Goal: Task Accomplishment & Management: Manage account settings

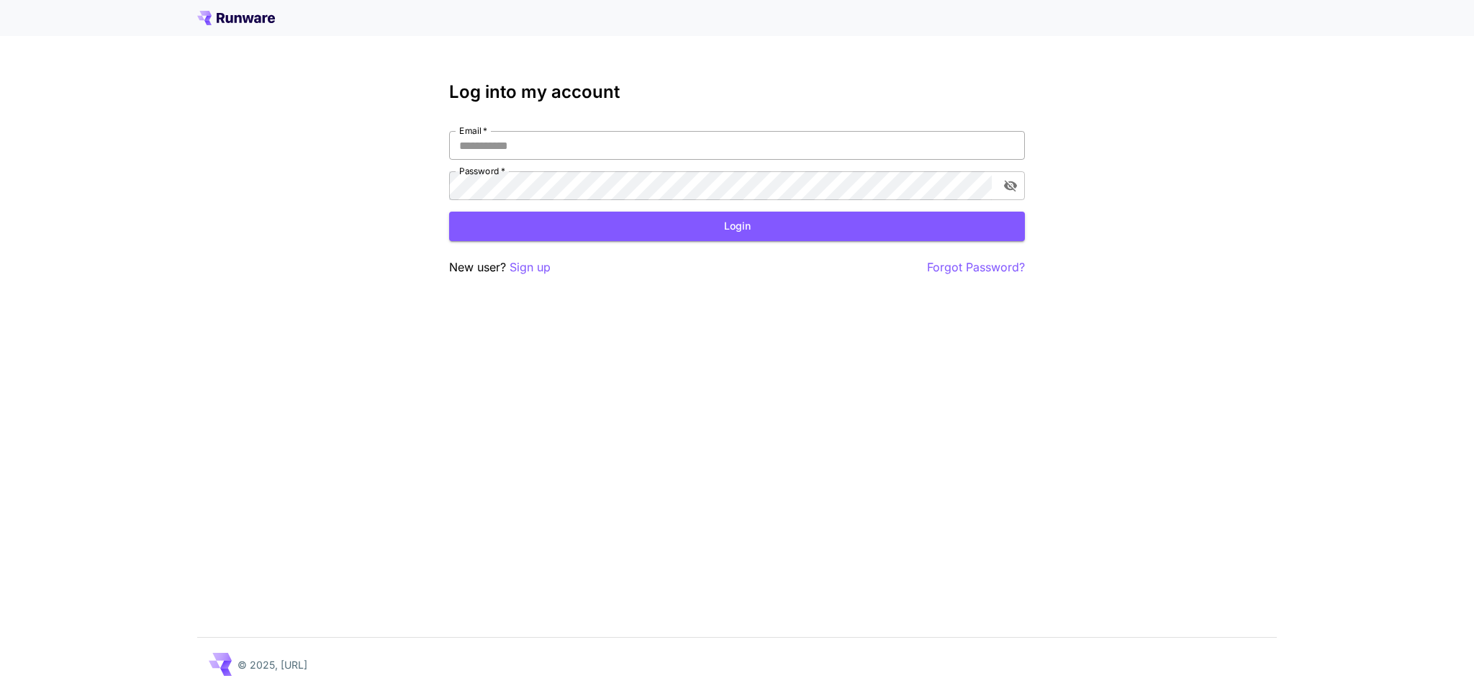
click at [530, 138] on input "Email   *" at bounding box center [737, 145] width 576 height 29
type input "**********"
click button "Login" at bounding box center [737, 227] width 576 height 30
click at [1000, 184] on button "toggle password visibility" at bounding box center [1011, 186] width 26 height 26
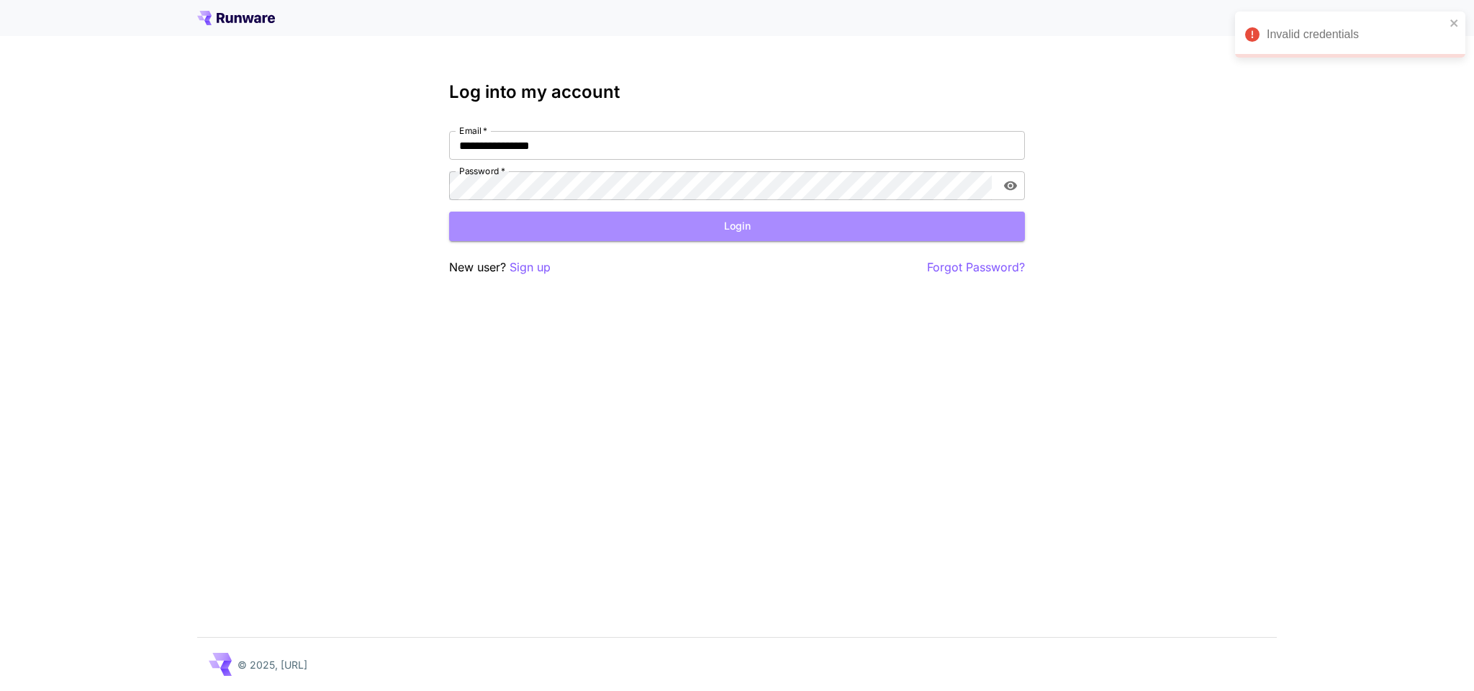
drag, startPoint x: 682, startPoint y: 233, endPoint x: 679, endPoint y: 204, distance: 29.6
click at [682, 233] on button "Login" at bounding box center [737, 227] width 576 height 30
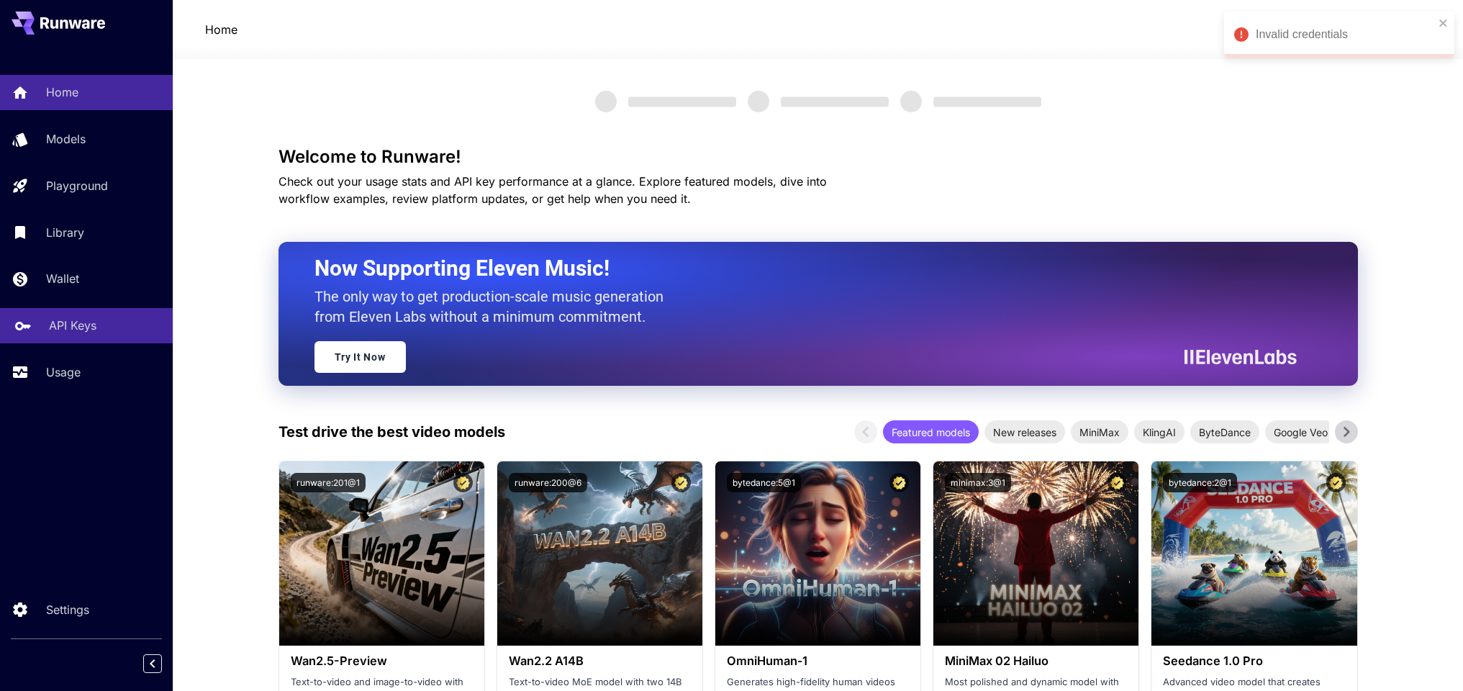
scroll to position [60, 0]
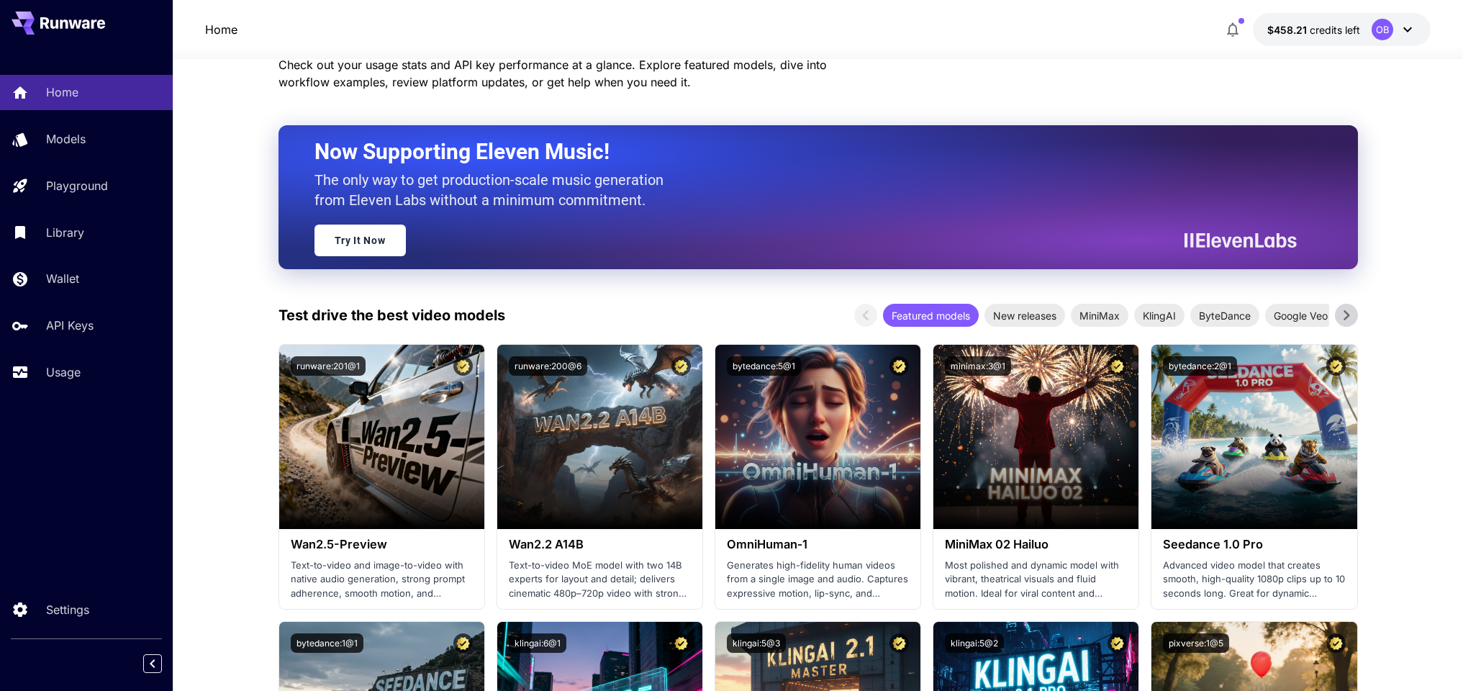
click at [58, 301] on div "Home Models Playground Library Wallet API Keys Usage" at bounding box center [86, 232] width 173 height 315
click at [42, 273] on link "Wallet" at bounding box center [86, 278] width 173 height 35
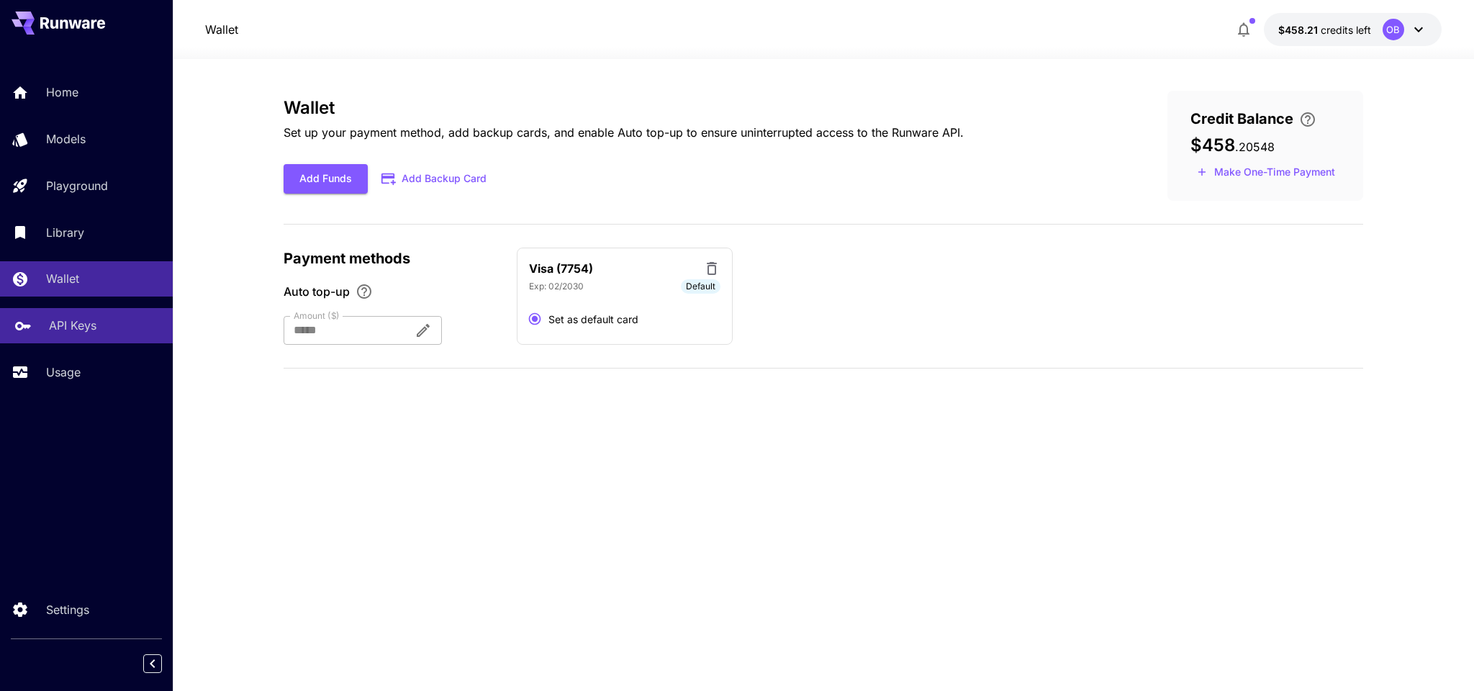
click at [39, 320] on link "API Keys" at bounding box center [86, 325] width 173 height 35
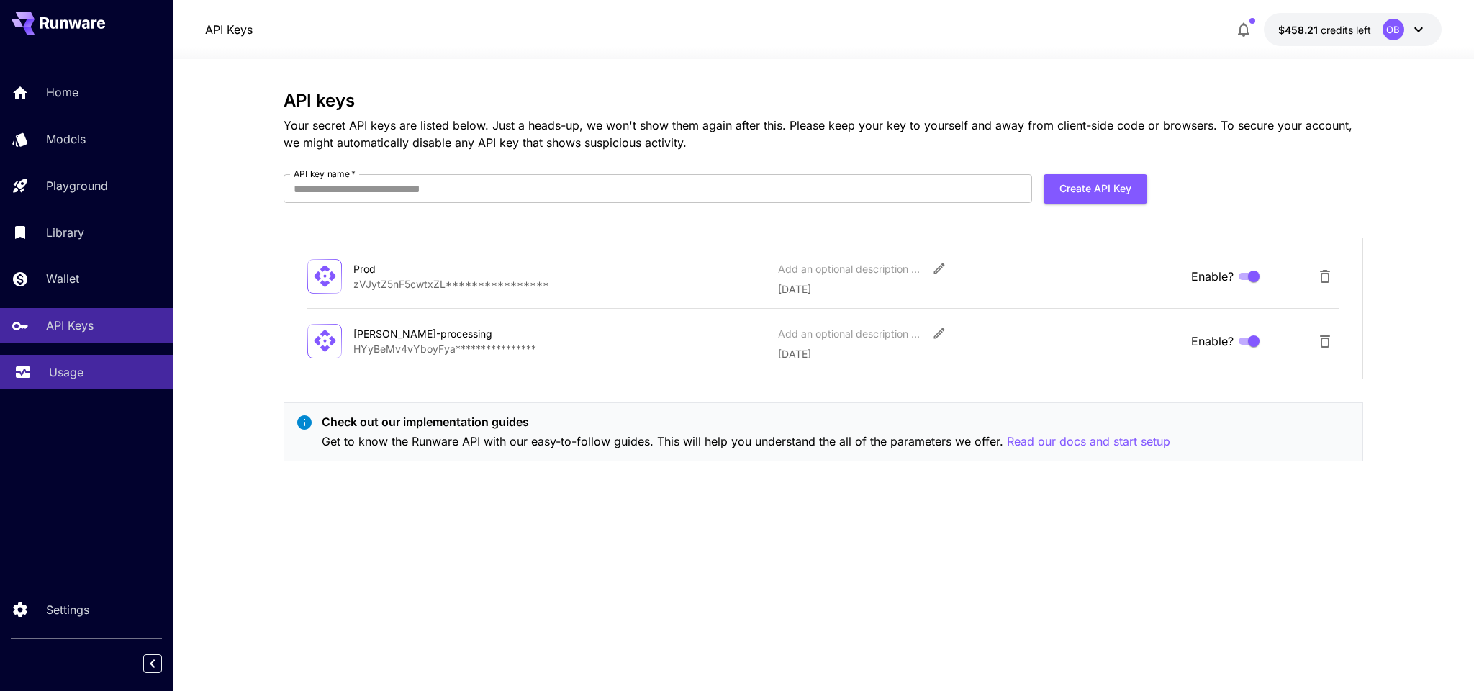
click at [36, 368] on link "Usage" at bounding box center [86, 372] width 173 height 35
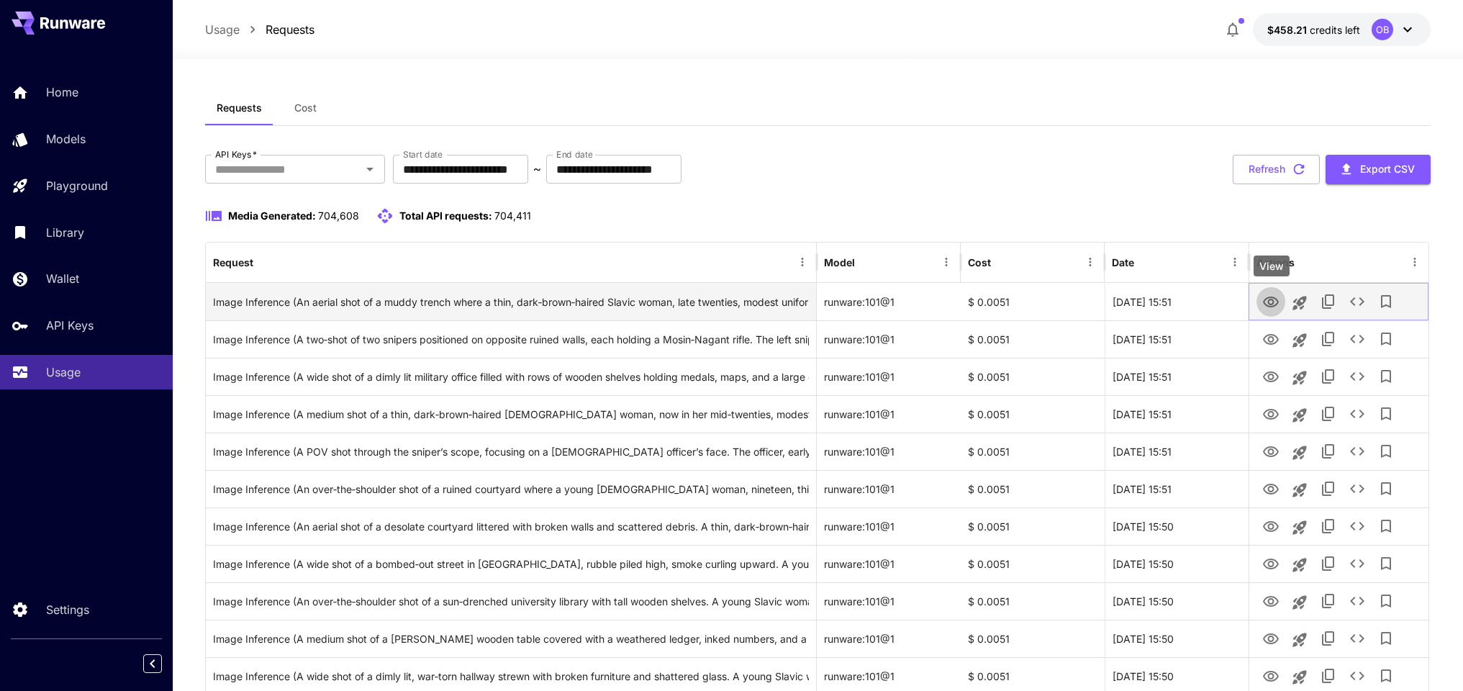
click at [1270, 304] on icon "View" at bounding box center [1271, 302] width 16 height 11
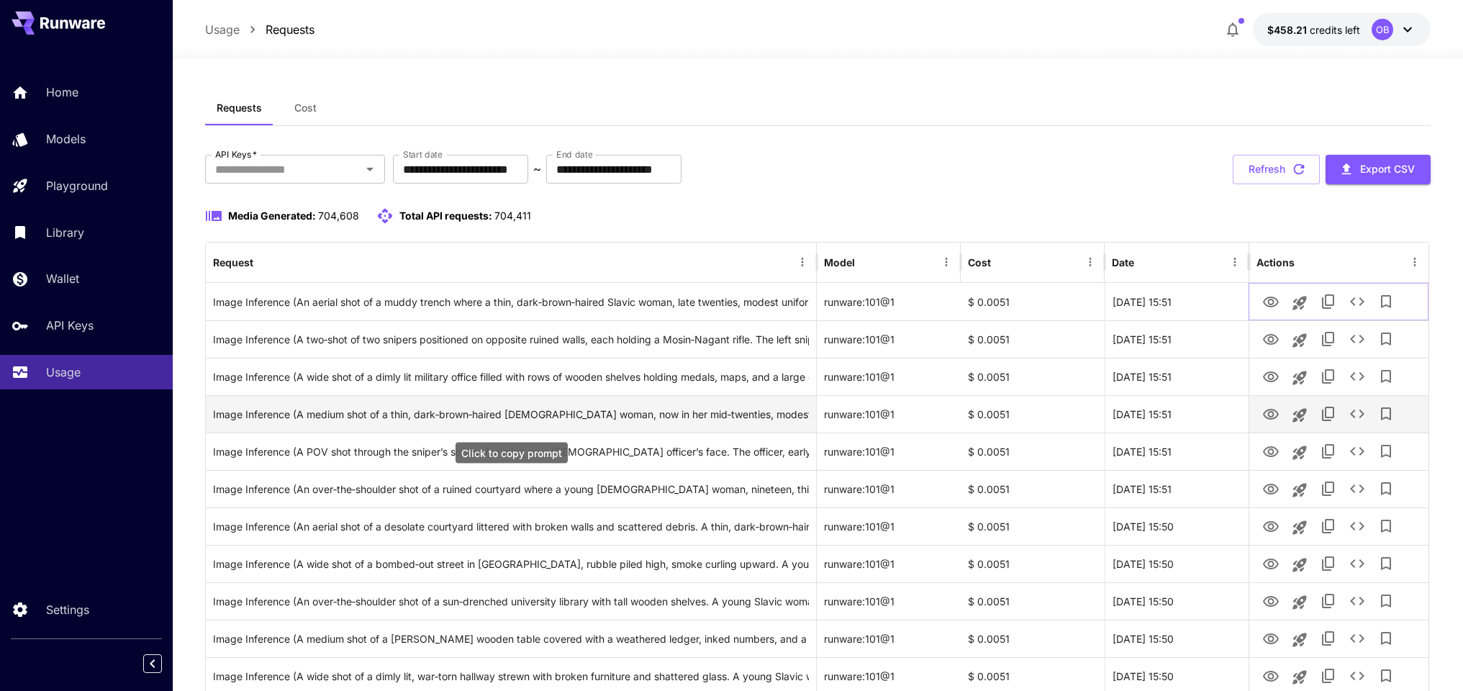
scroll to position [60, 0]
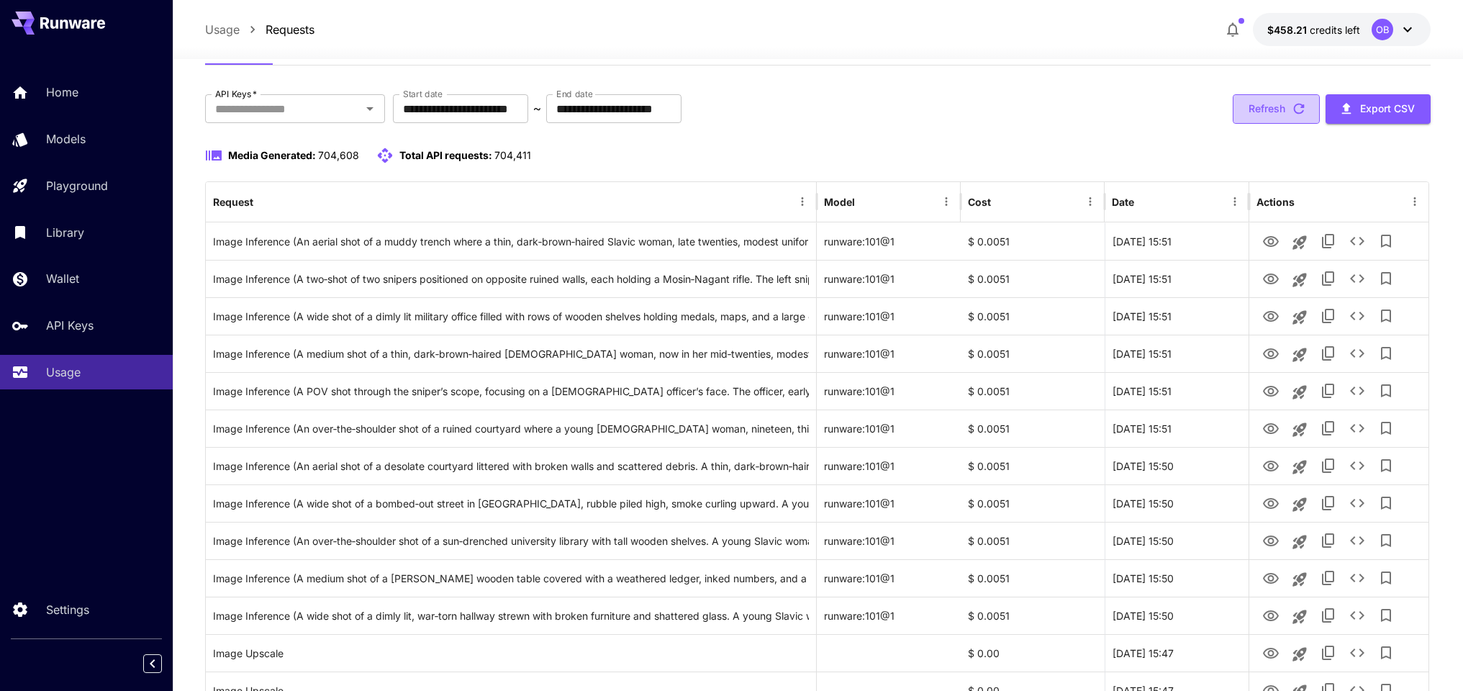
click at [1253, 110] on button "Refresh" at bounding box center [1276, 109] width 87 height 30
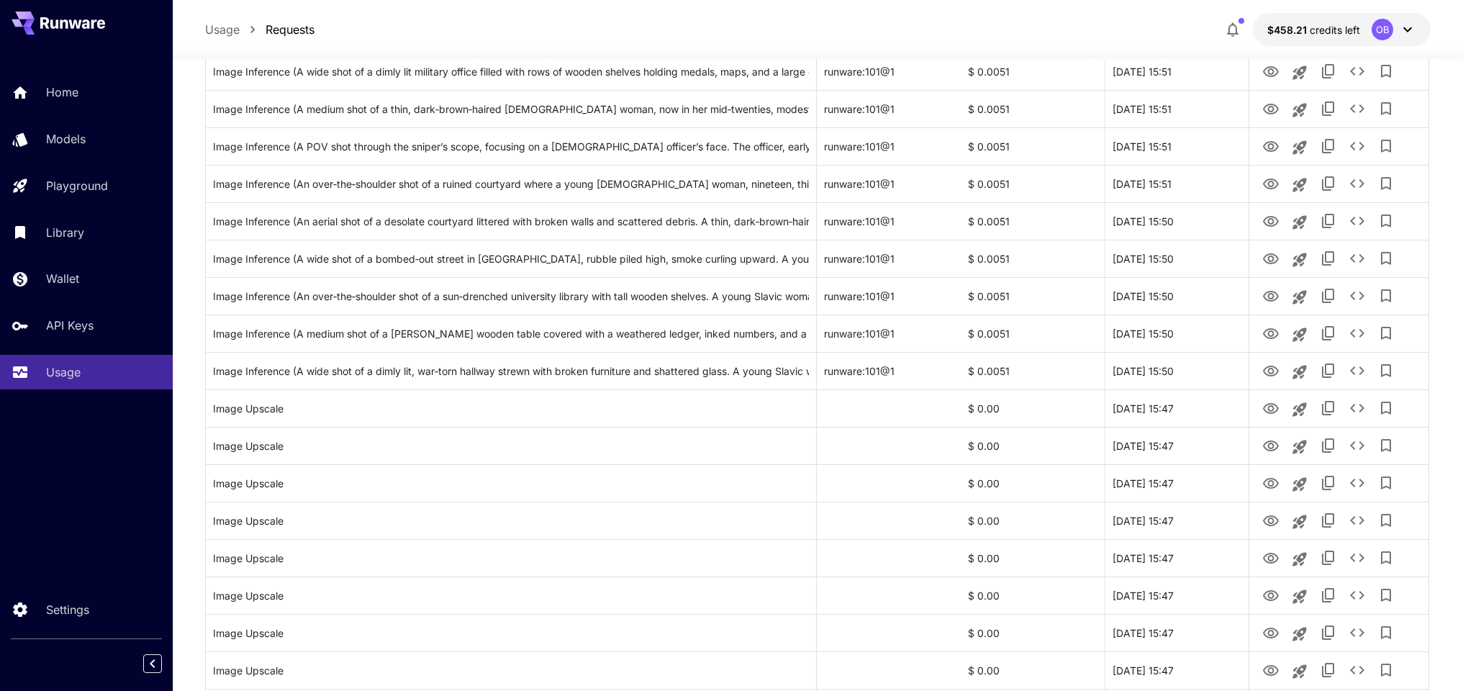
scroll to position [0, 0]
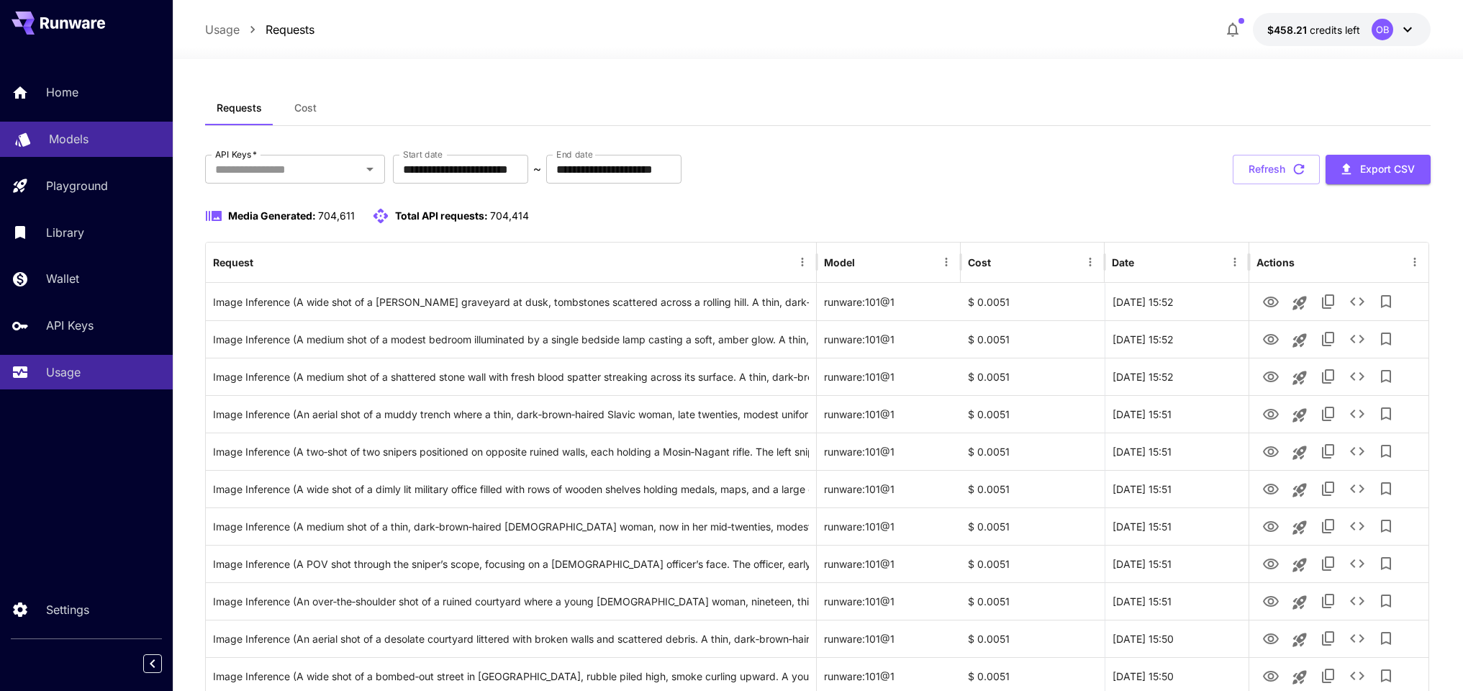
click at [68, 134] on p "Models" at bounding box center [69, 138] width 40 height 17
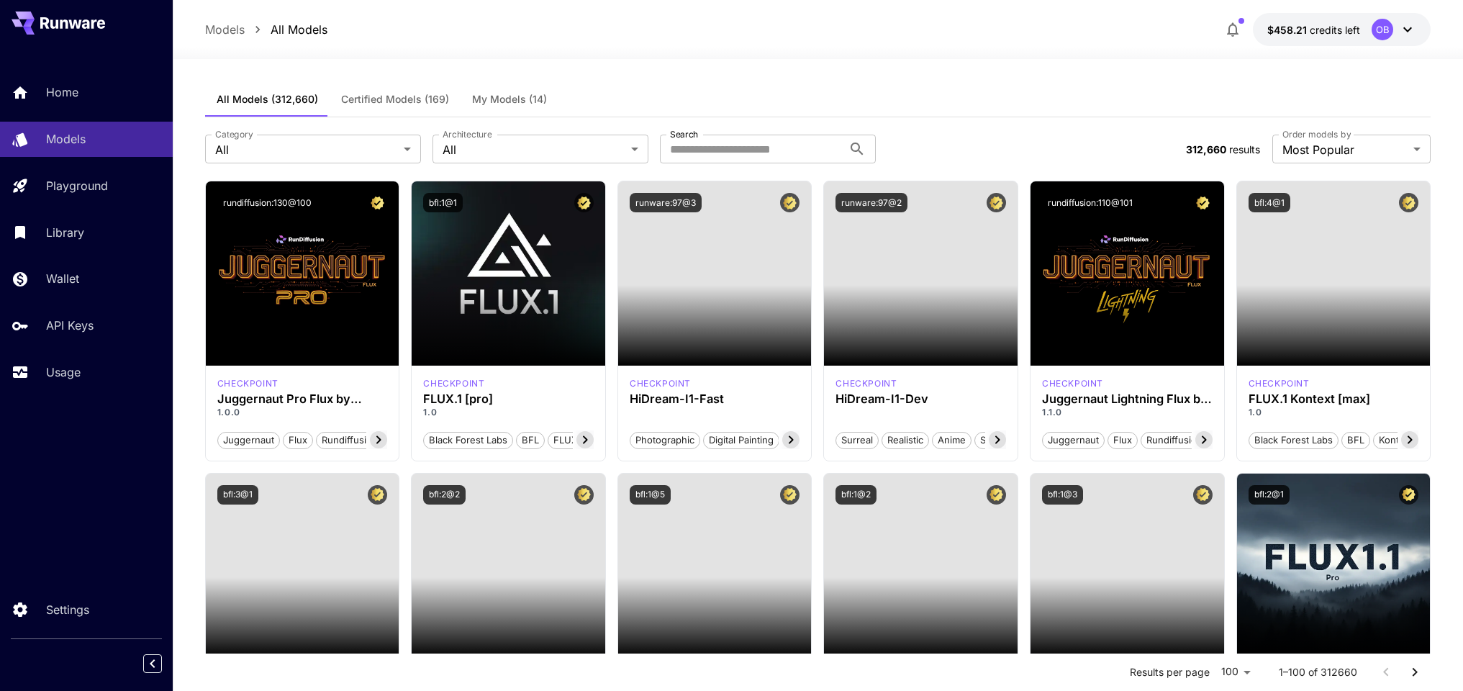
click at [505, 89] on button "My Models (14)" at bounding box center [510, 99] width 98 height 35
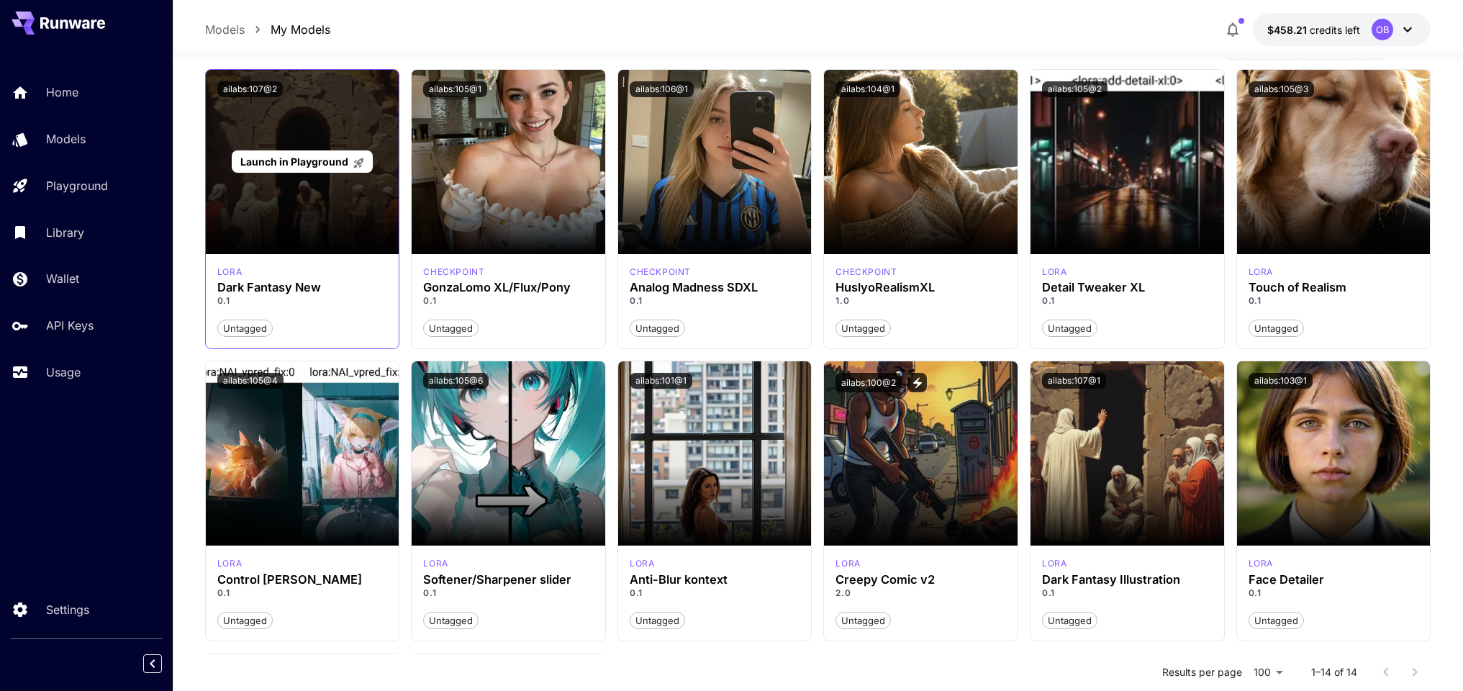
scroll to position [91, 0]
